Goal: Find specific page/section: Find specific page/section

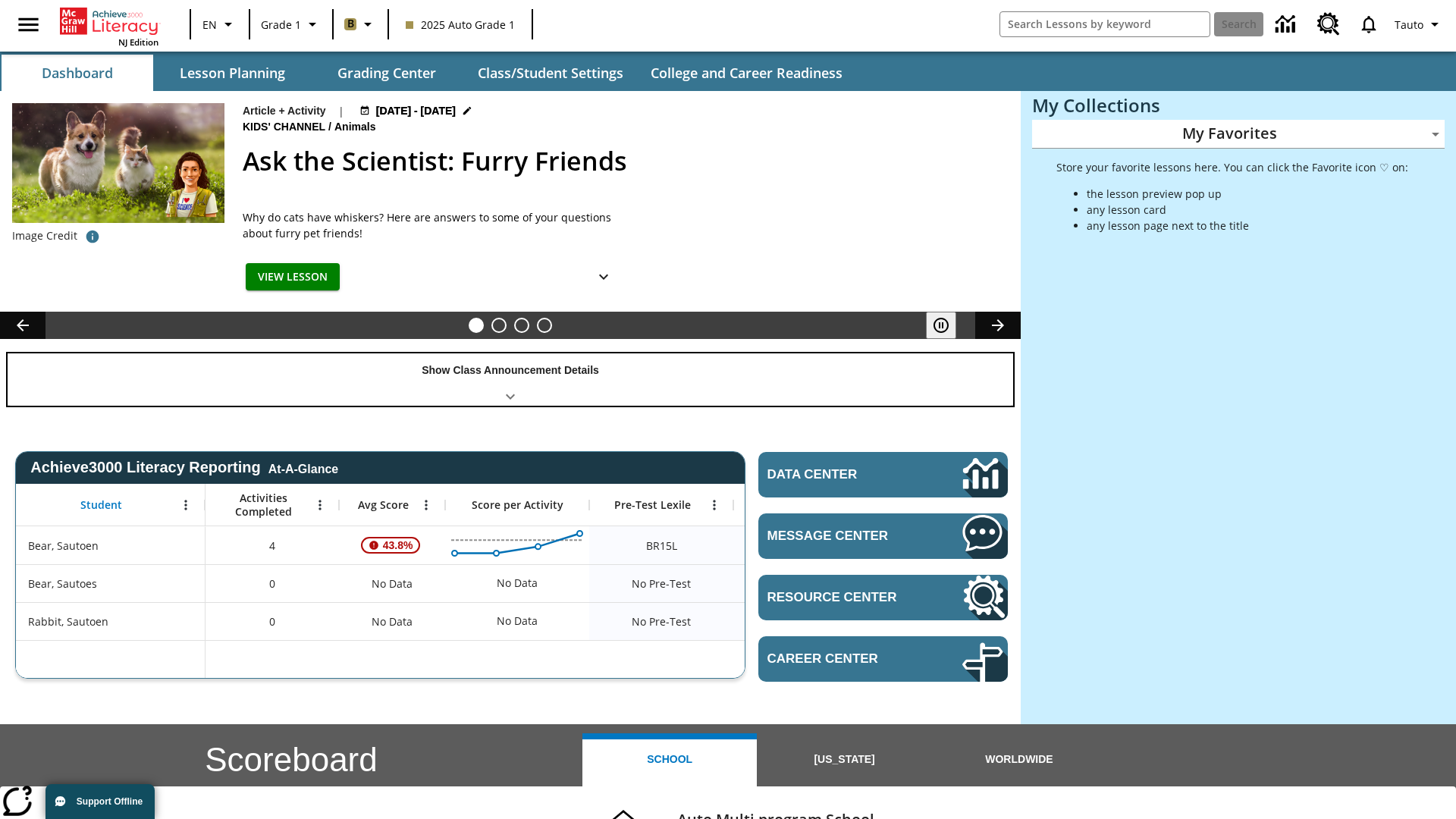
click at [510, 379] on div "Show Class Announcement Details" at bounding box center [510, 379] width 1006 height 52
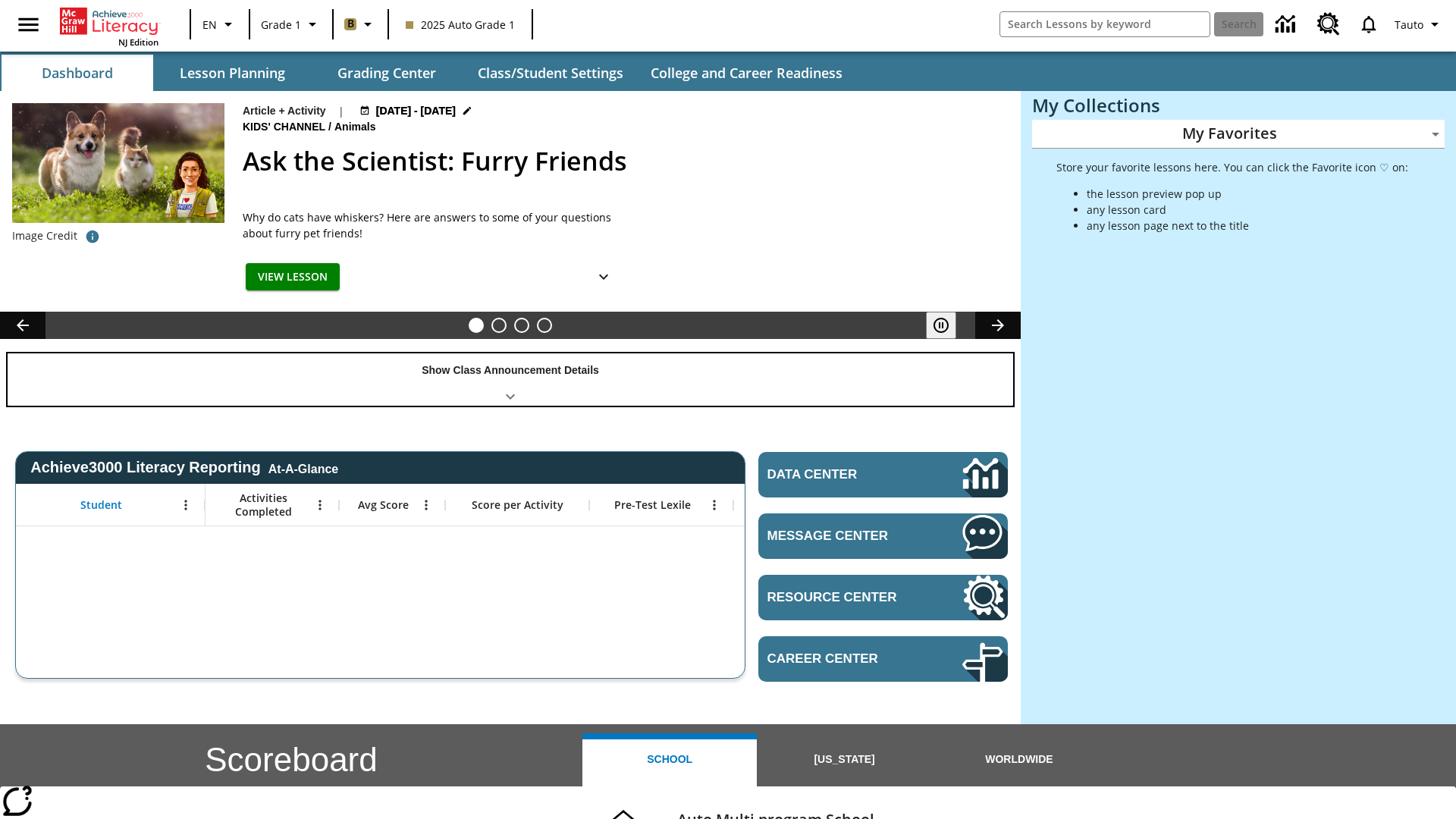
click at [510, 379] on div "Show Class Announcement Details" at bounding box center [510, 379] width 1006 height 52
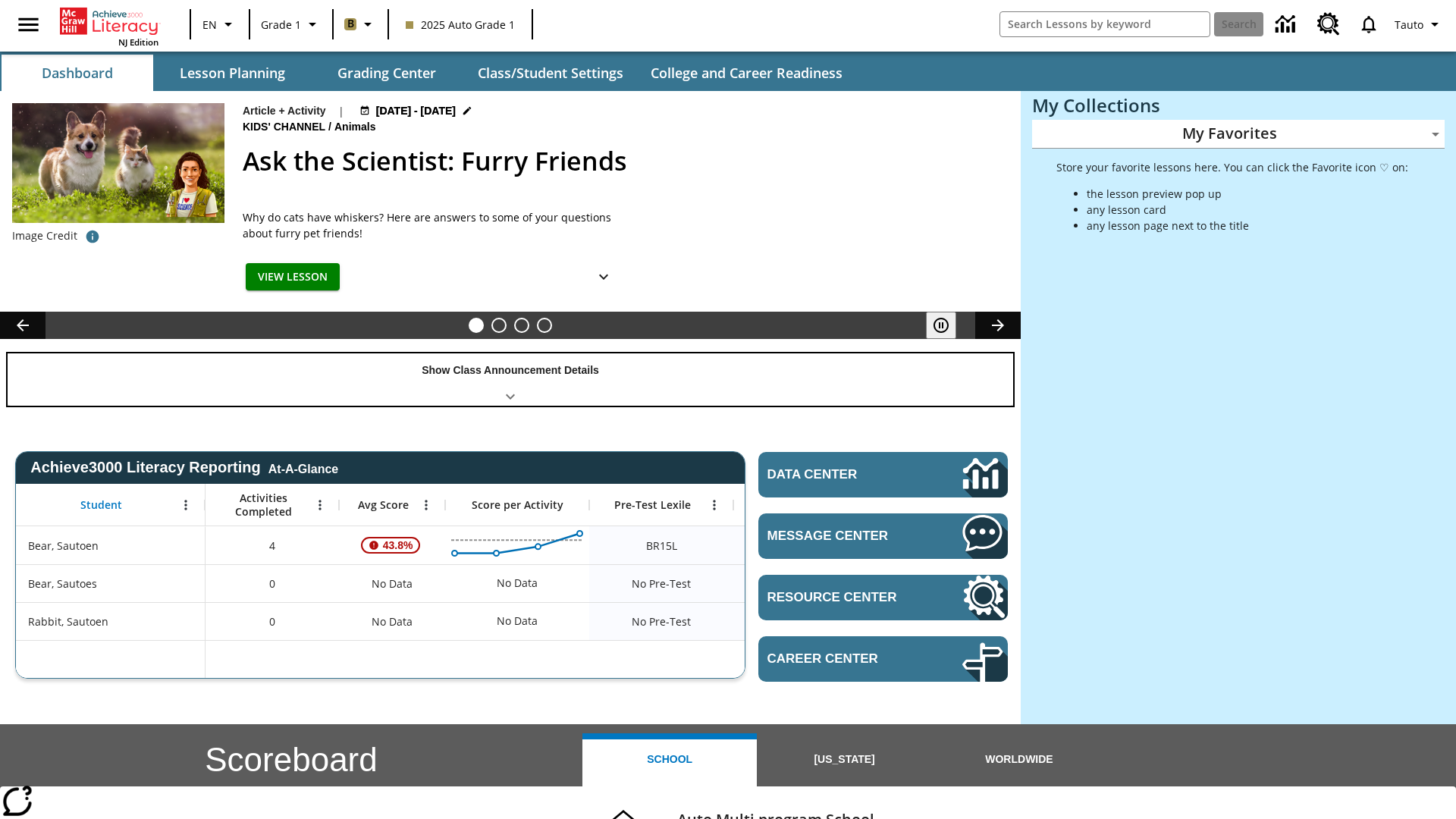
click at [510, 379] on div "Show Class Announcement Details" at bounding box center [510, 379] width 1006 height 52
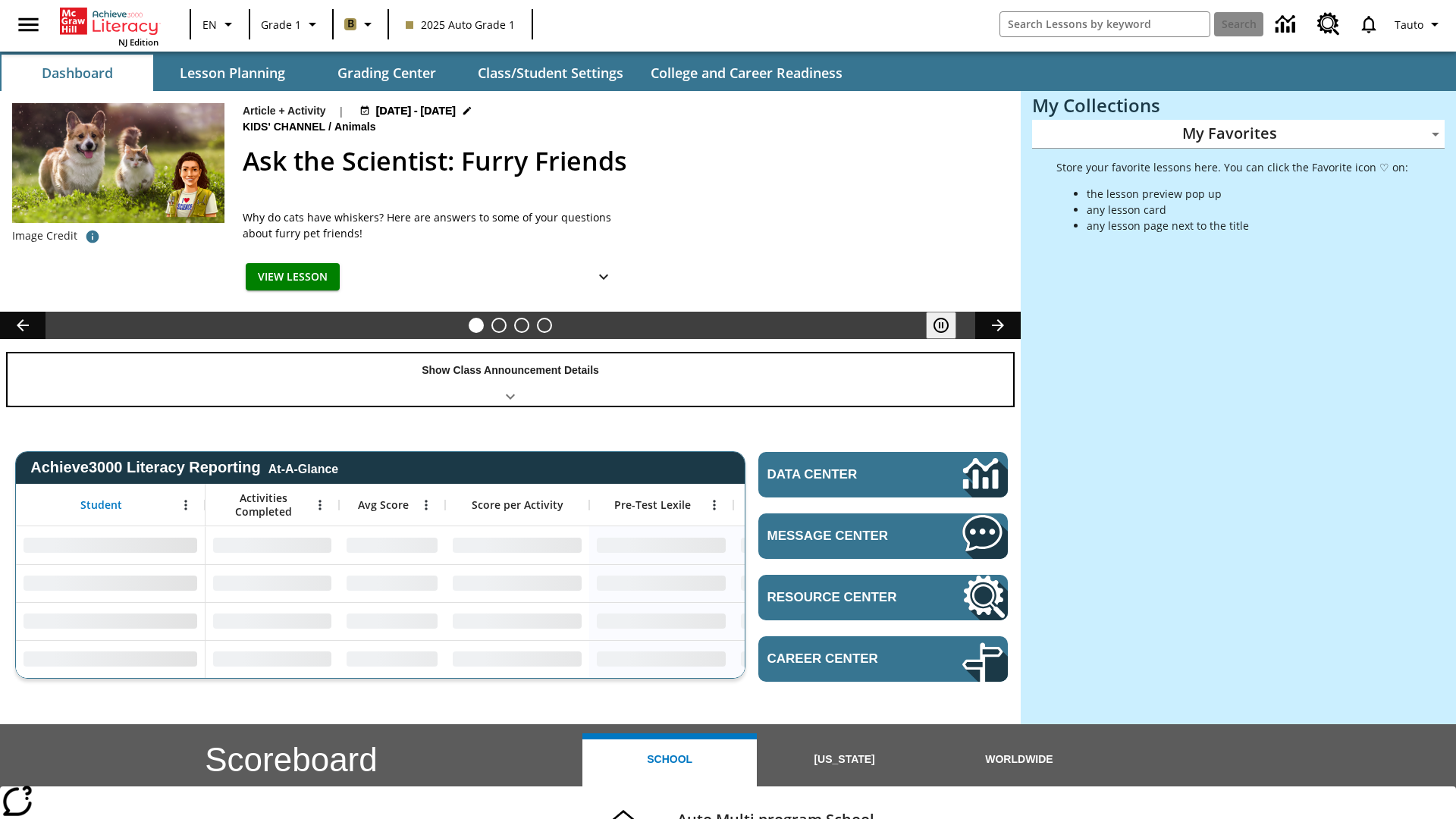
click at [510, 379] on div "Show Class Announcement Details" at bounding box center [510, 379] width 1006 height 52
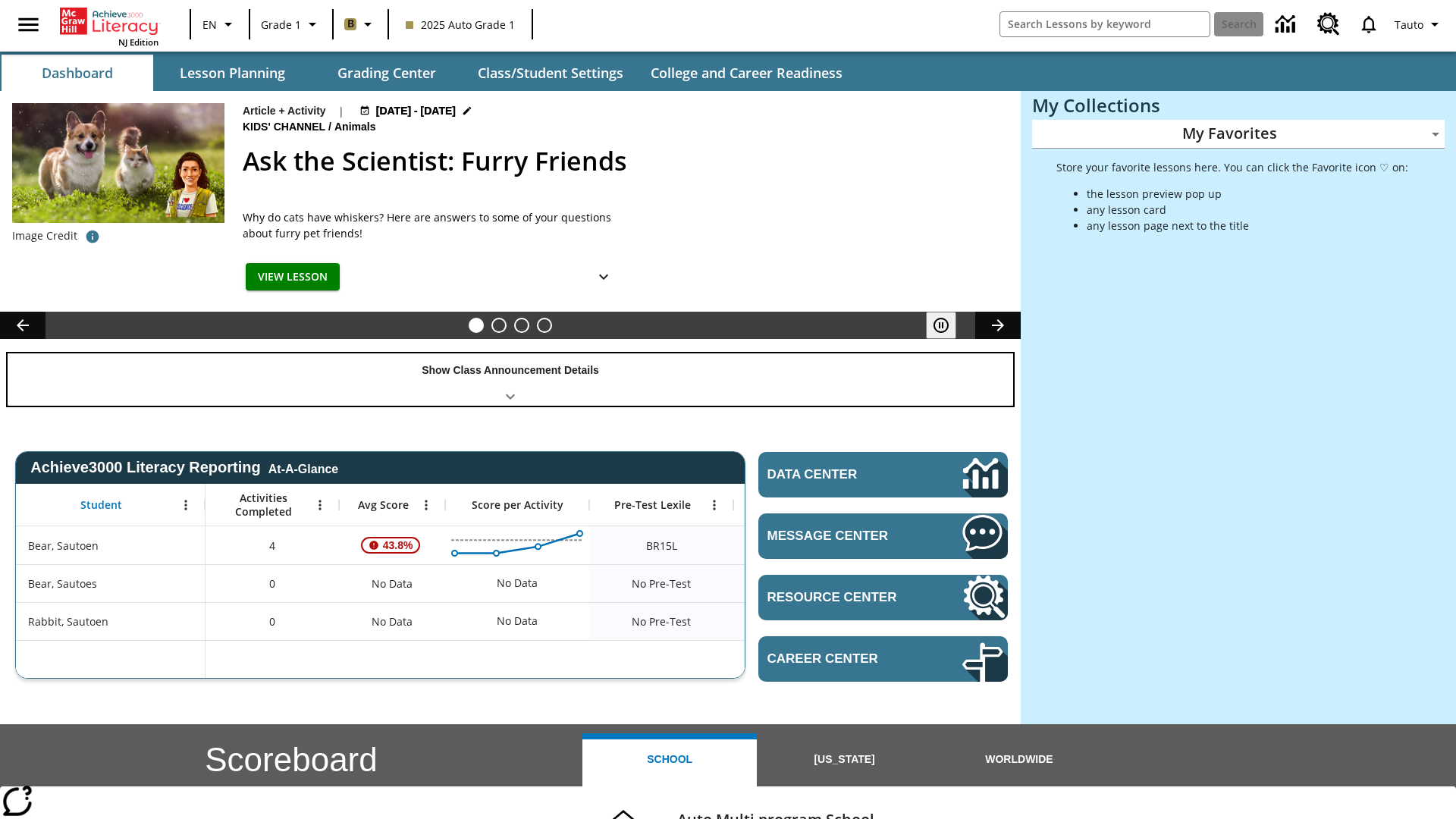
click at [510, 379] on div "Show Class Announcement Details" at bounding box center [510, 379] width 1006 height 52
